Goal: Information Seeking & Learning: Learn about a topic

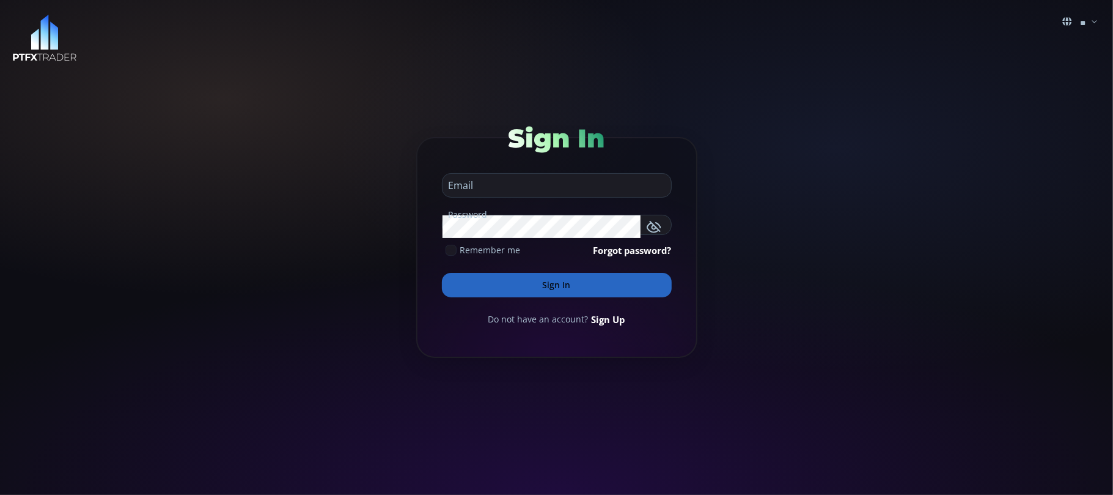
type input "**********"
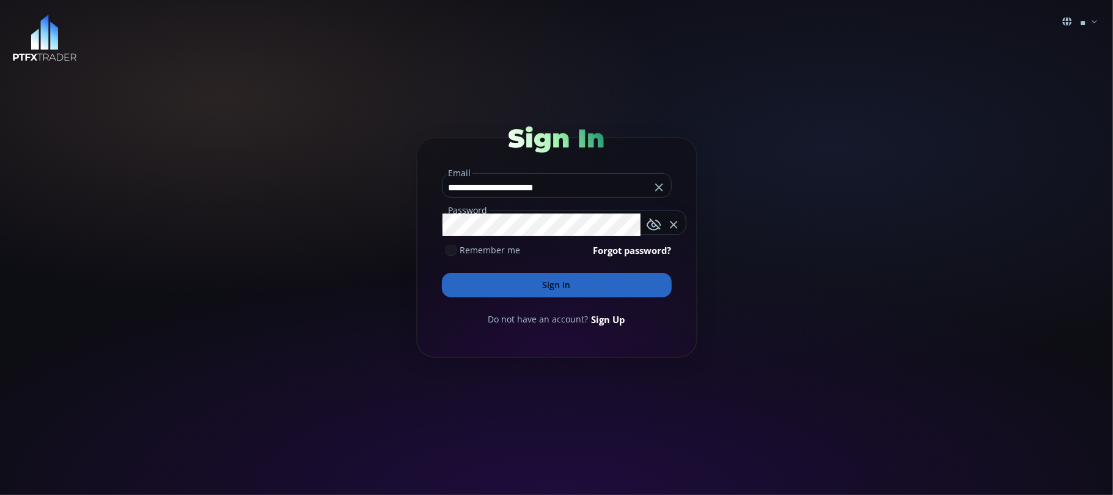
click at [573, 182] on input "**********" at bounding box center [547, 187] width 208 height 20
click at [565, 280] on button "Sign In" at bounding box center [557, 285] width 230 height 24
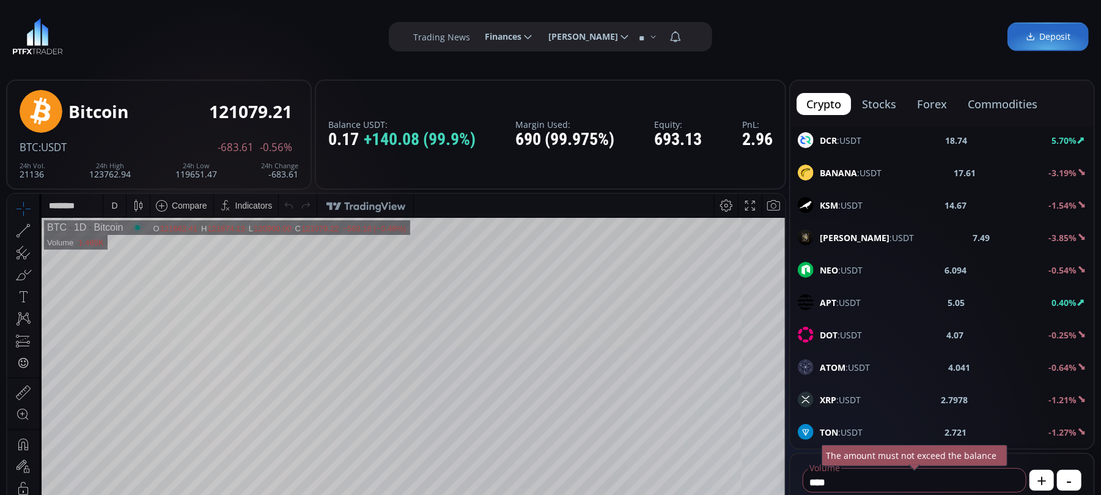
scroll to position [407, 0]
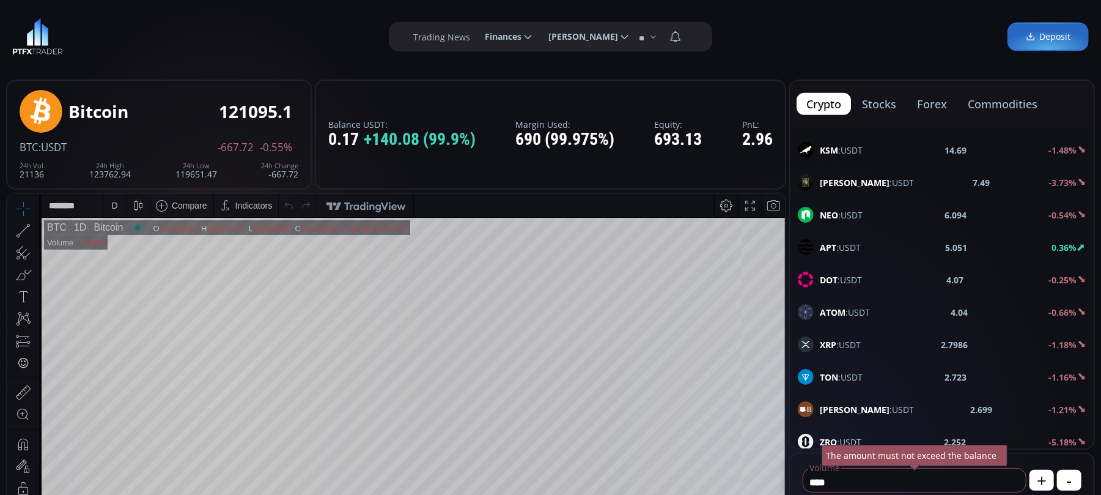
click at [834, 346] on b "XRP" at bounding box center [828, 345] width 17 height 12
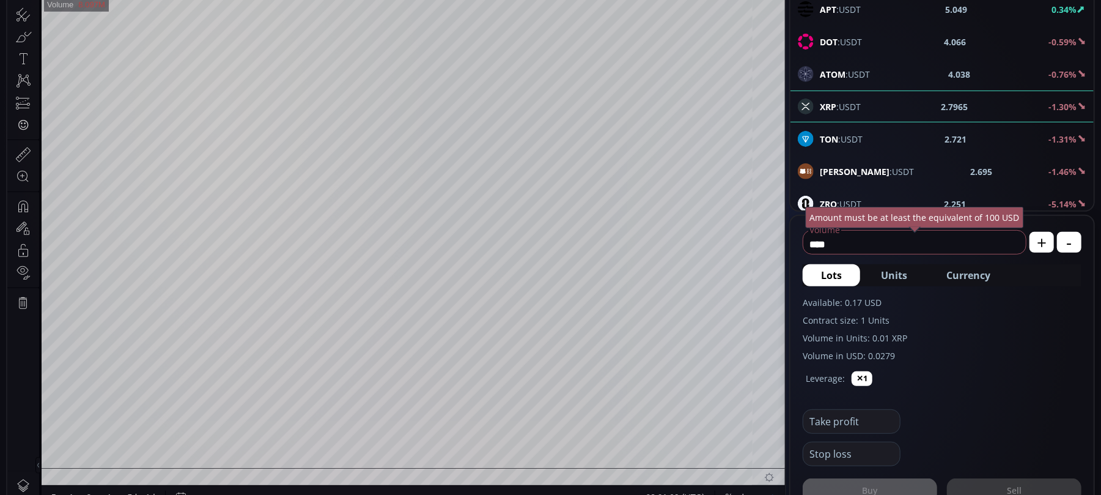
scroll to position [163, 0]
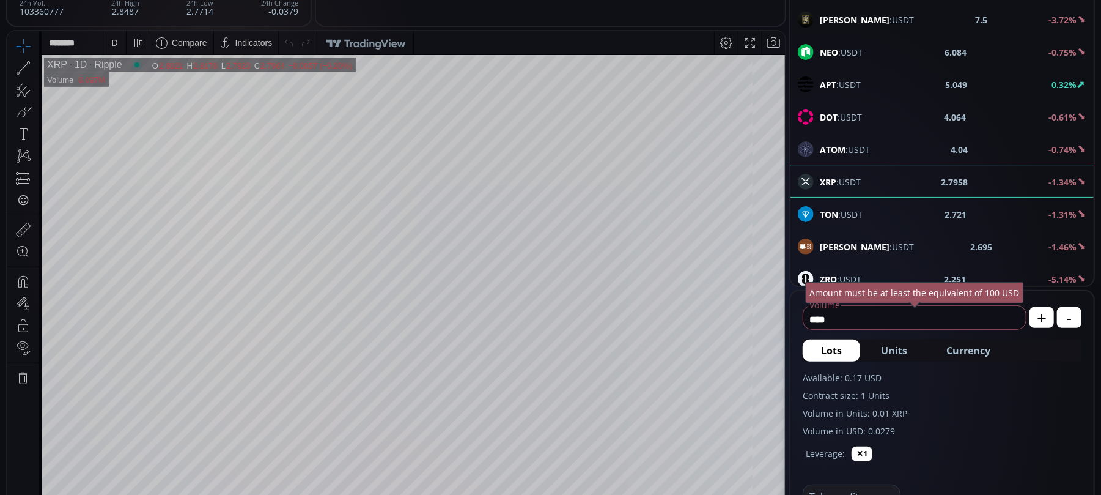
click at [17, 65] on icon at bounding box center [23, 67] width 17 height 17
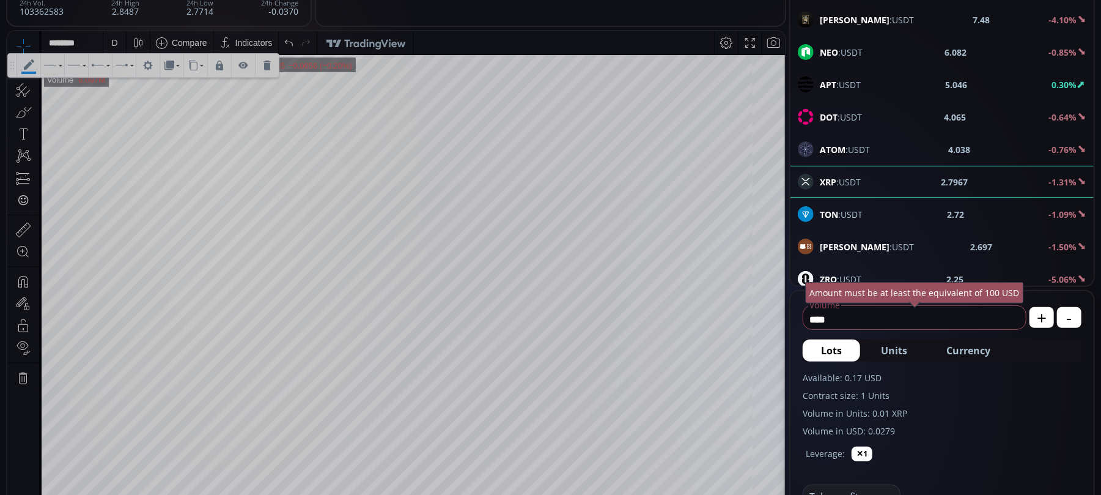
click at [755, 248] on tr "XRP 1D Ripple O 2.8021 H 2.8178 L 2.7923 C 2.7965 2.7965 −0.0056 (−0.20%) 1 Vol…" at bounding box center [414, 298] width 744 height 488
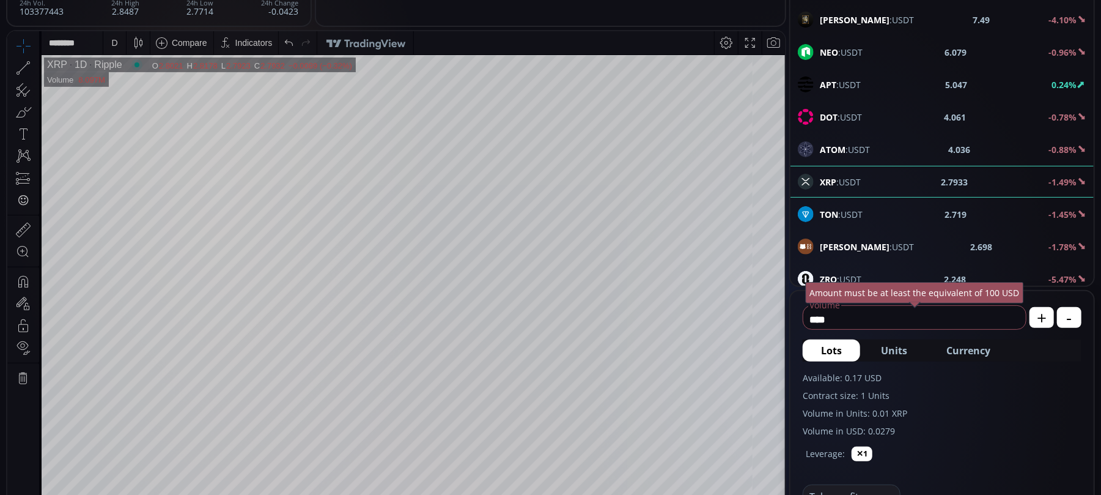
click at [27, 63] on icon at bounding box center [23, 67] width 13 height 13
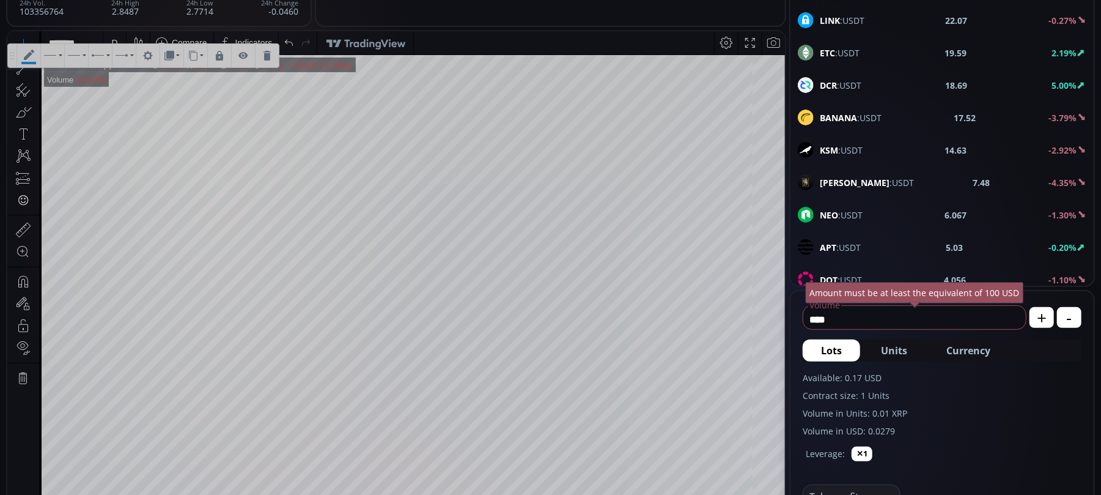
scroll to position [0, 0]
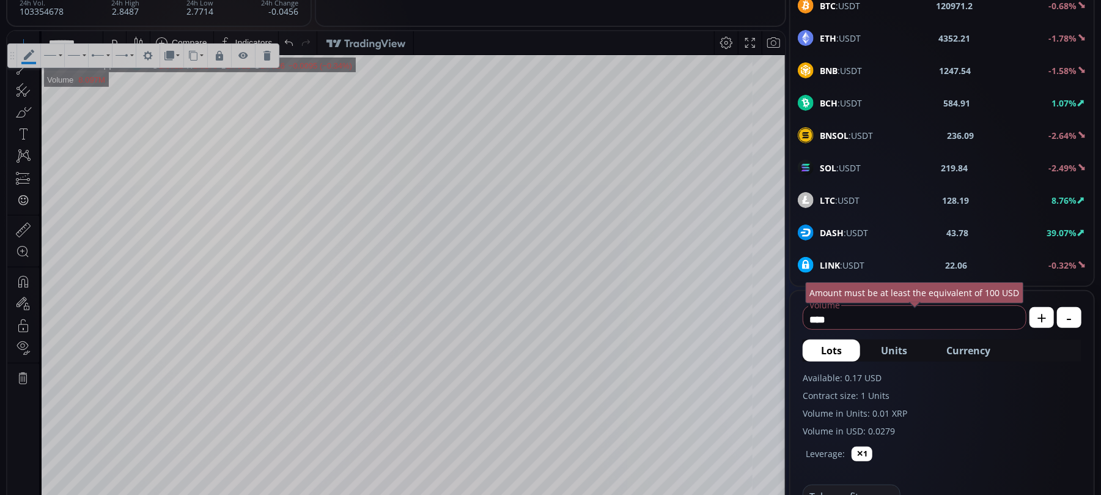
click at [836, 65] on b "BNB" at bounding box center [829, 71] width 18 height 12
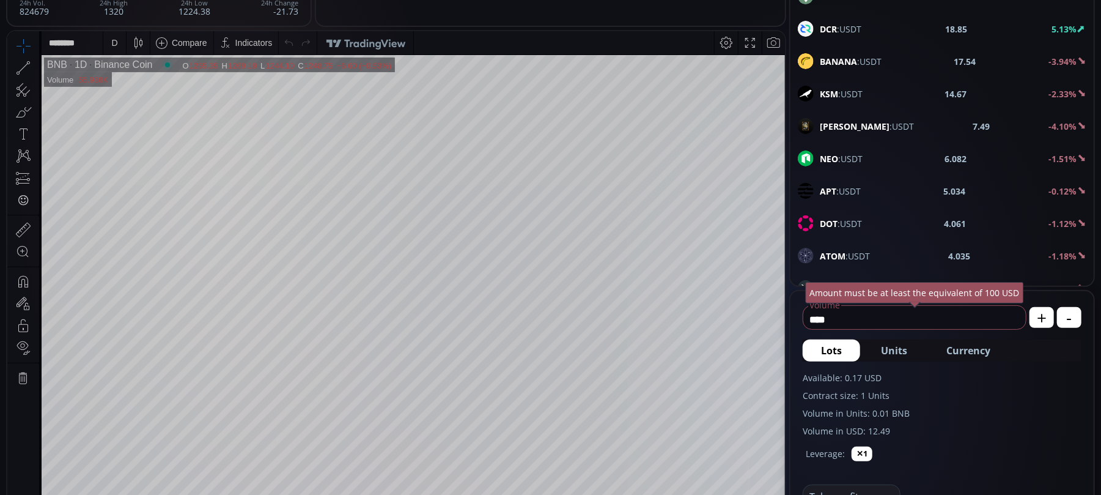
scroll to position [326, 0]
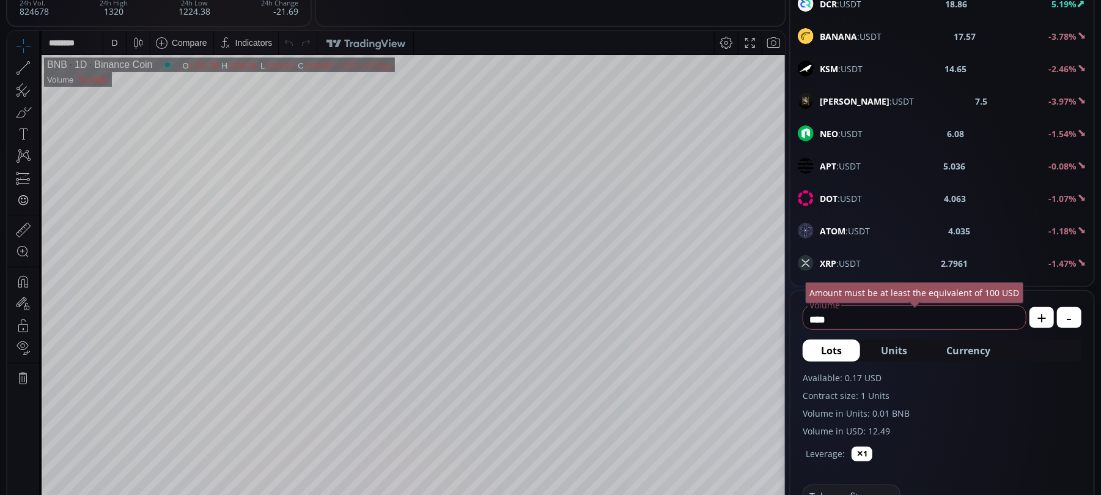
click at [844, 265] on span "XRP :USDT" at bounding box center [840, 263] width 41 height 13
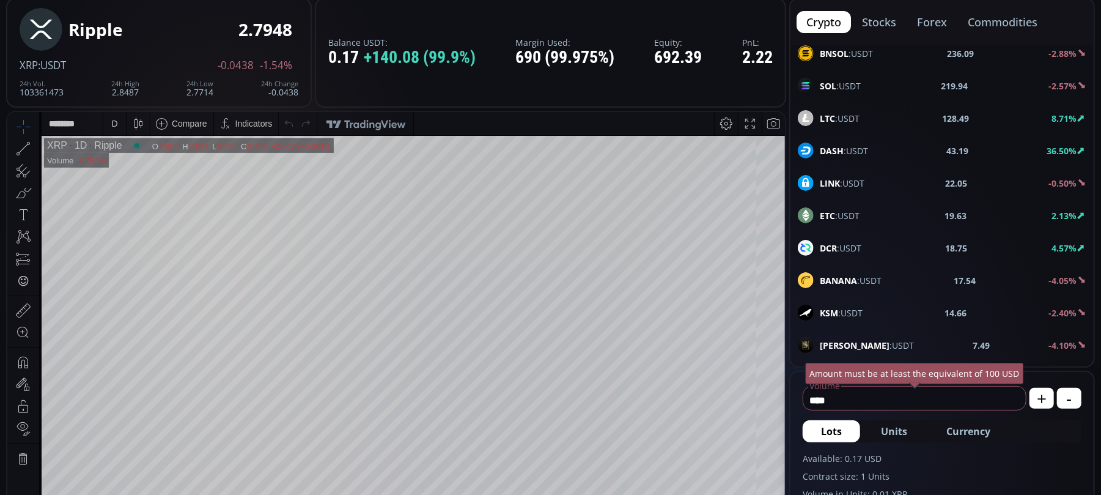
scroll to position [81, 0]
click at [112, 125] on div "D" at bounding box center [114, 124] width 6 height 10
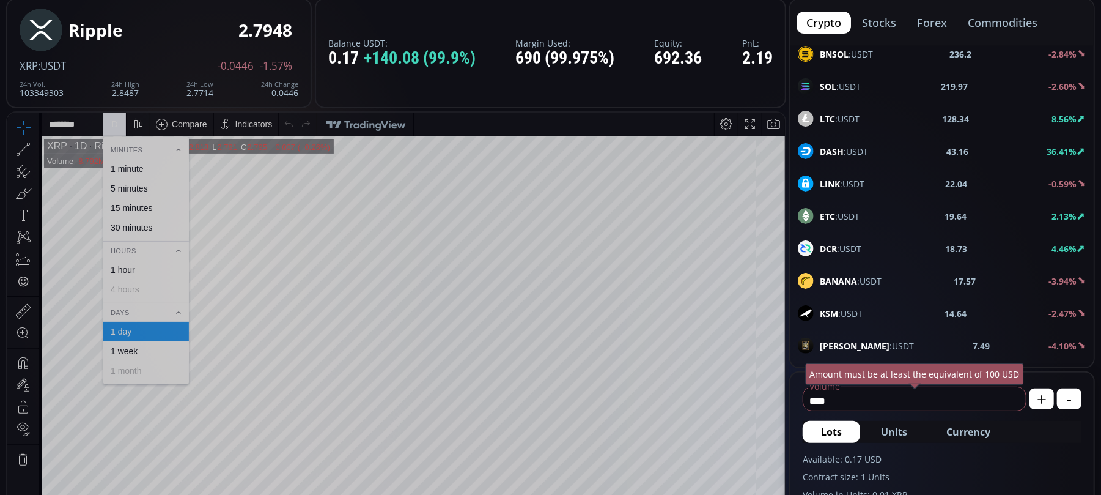
click at [121, 270] on div "1 hour" at bounding box center [123, 269] width 24 height 10
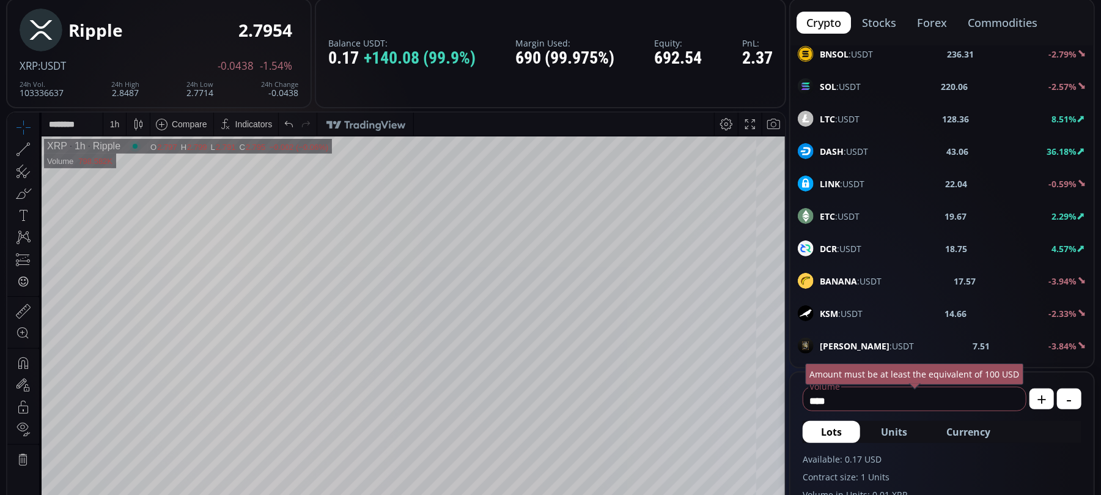
click at [112, 123] on div "1 h" at bounding box center [115, 124] width 10 height 10
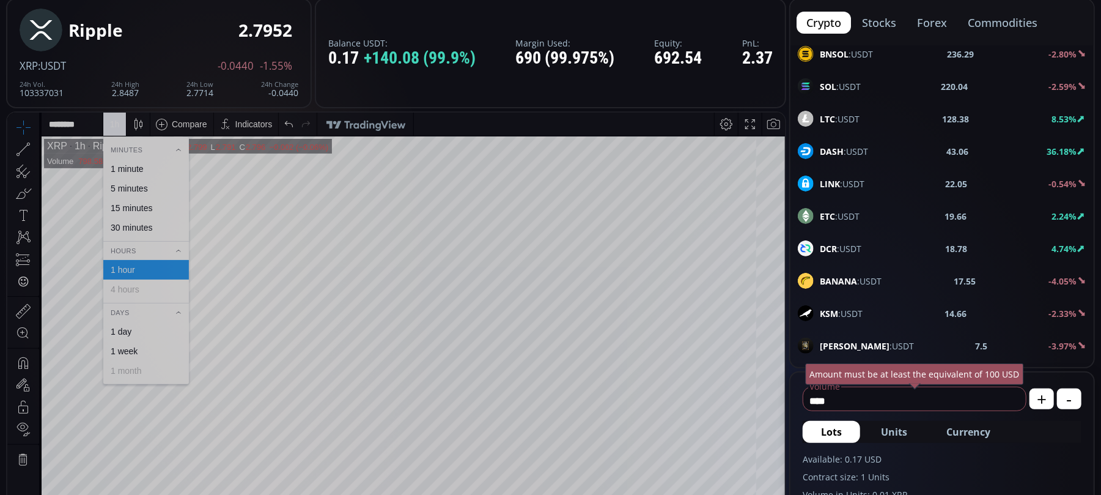
click at [125, 329] on div "1 day" at bounding box center [121, 331] width 21 height 10
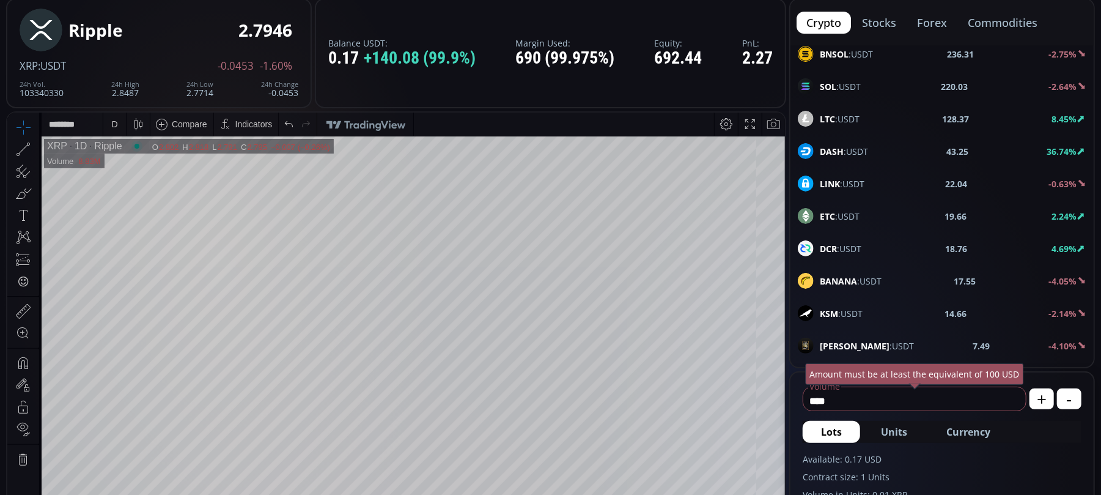
click at [35, 150] on icon at bounding box center [36, 149] width 2 height 4
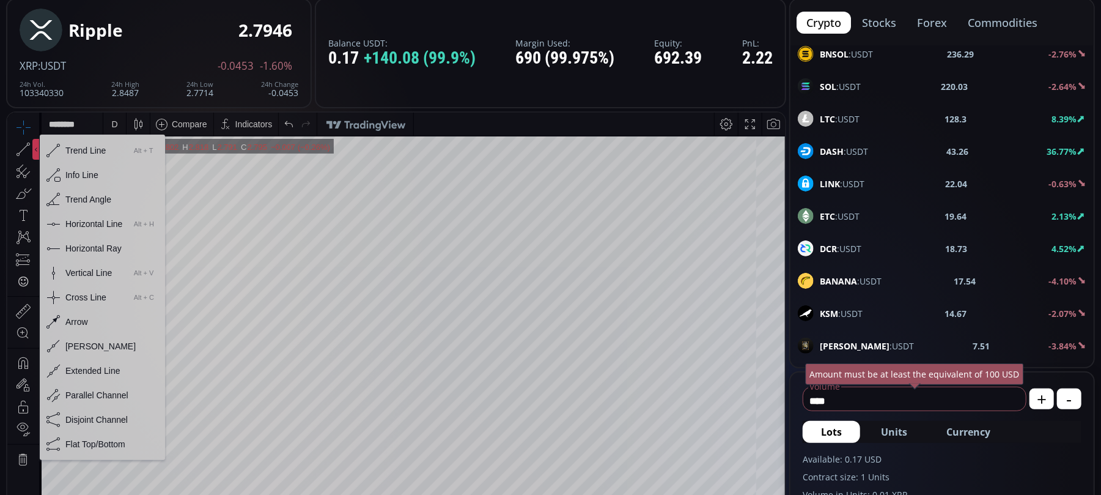
click at [73, 223] on div "Horizontal Line" at bounding box center [93, 223] width 57 height 10
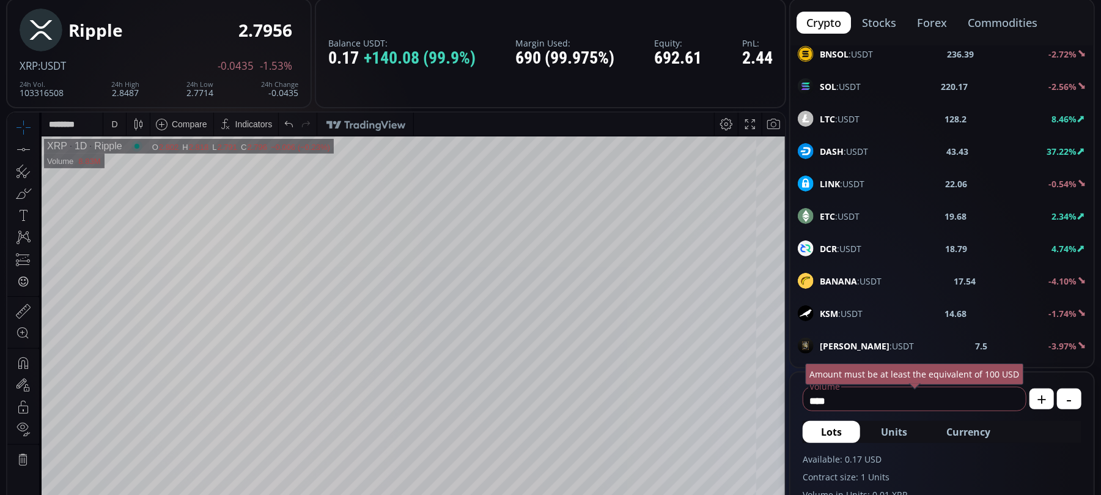
click at [34, 145] on div at bounding box center [35, 148] width 7 height 21
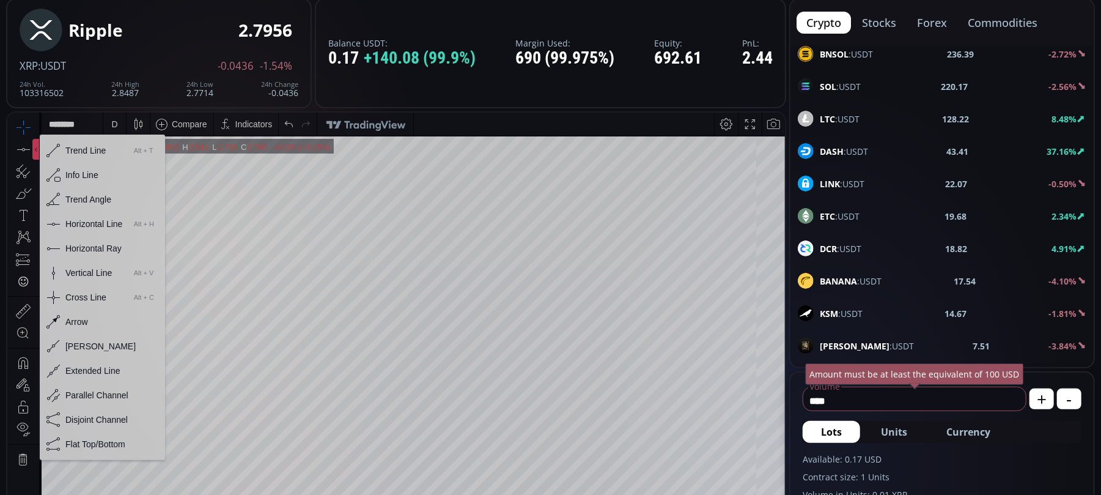
click at [86, 221] on div "Horizontal Line" at bounding box center [93, 223] width 57 height 10
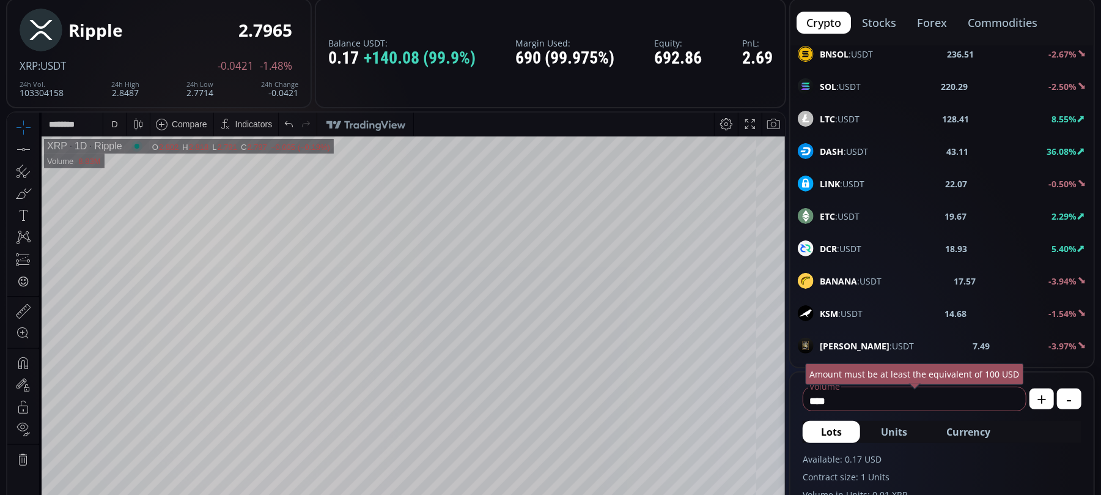
click at [750, 125] on icon at bounding box center [749, 123] width 17 height 17
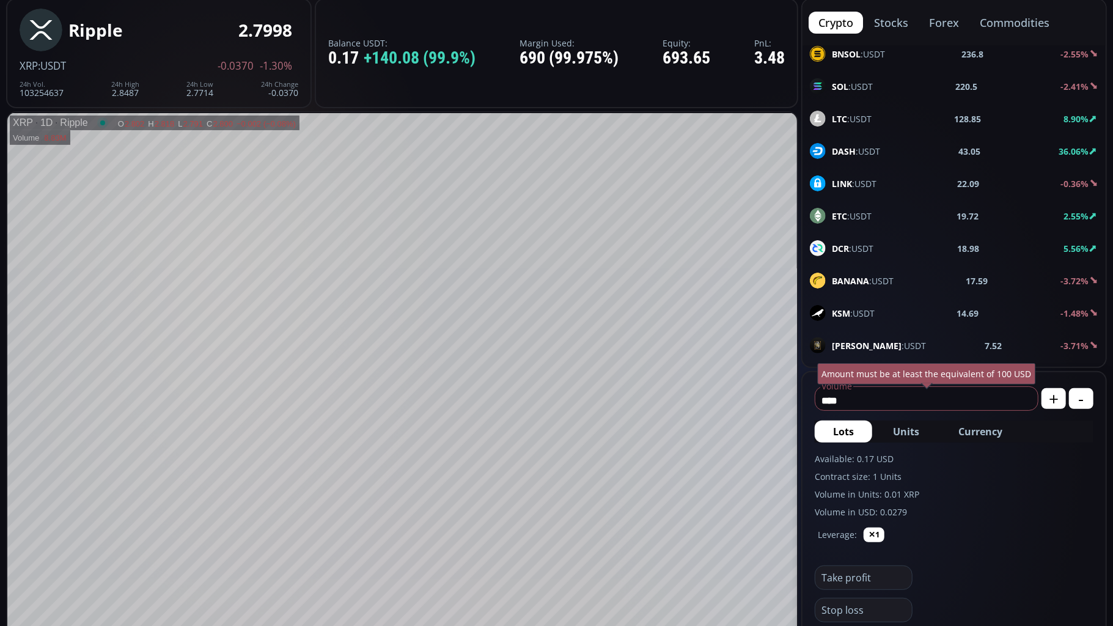
click at [649, 395] on icon at bounding box center [647, 396] width 8 height 8
click at [114, 121] on icon at bounding box center [116, 122] width 10 height 2
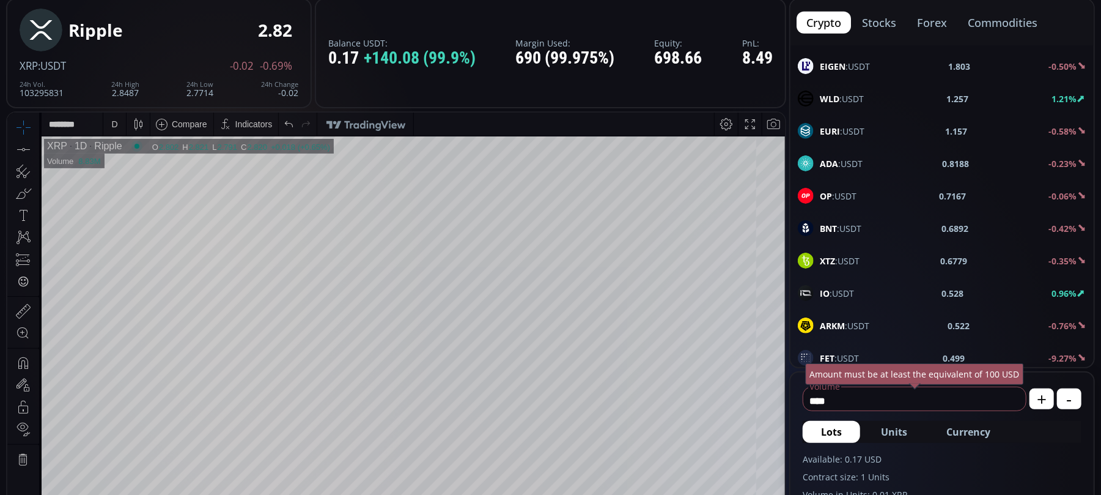
click at [116, 120] on div "D" at bounding box center [114, 124] width 6 height 10
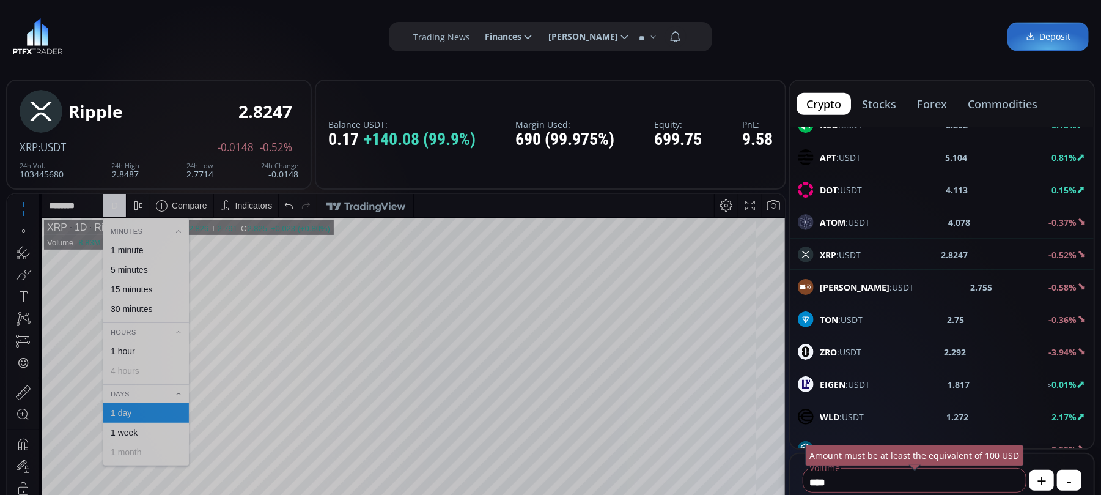
scroll to position [489, 0]
